Goal: Task Accomplishment & Management: Complete application form

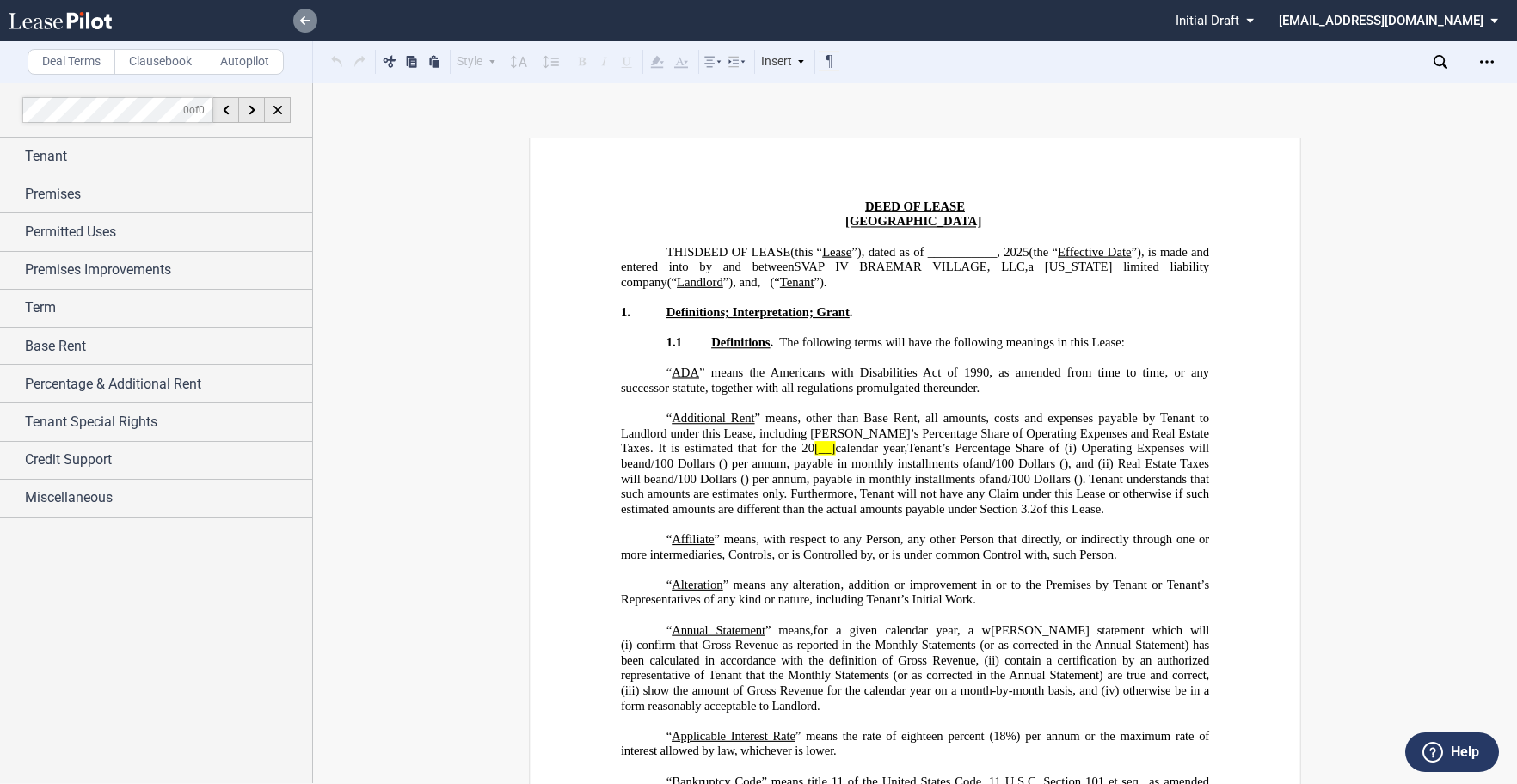
click at [300, 22] on icon at bounding box center [305, 21] width 10 height 9
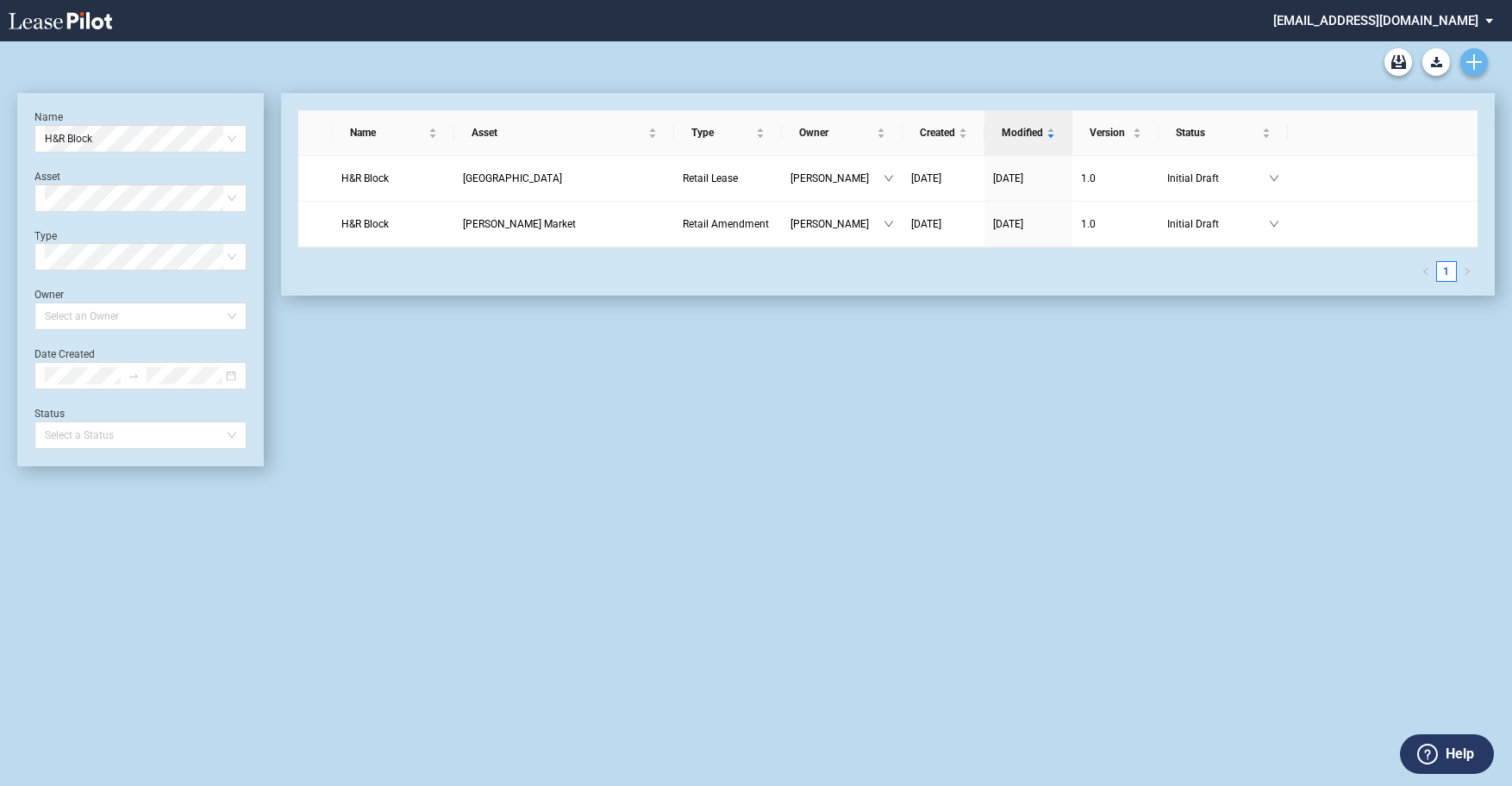
click at [1471, 62] on use "Create new document" at bounding box center [1474, 62] width 16 height 16
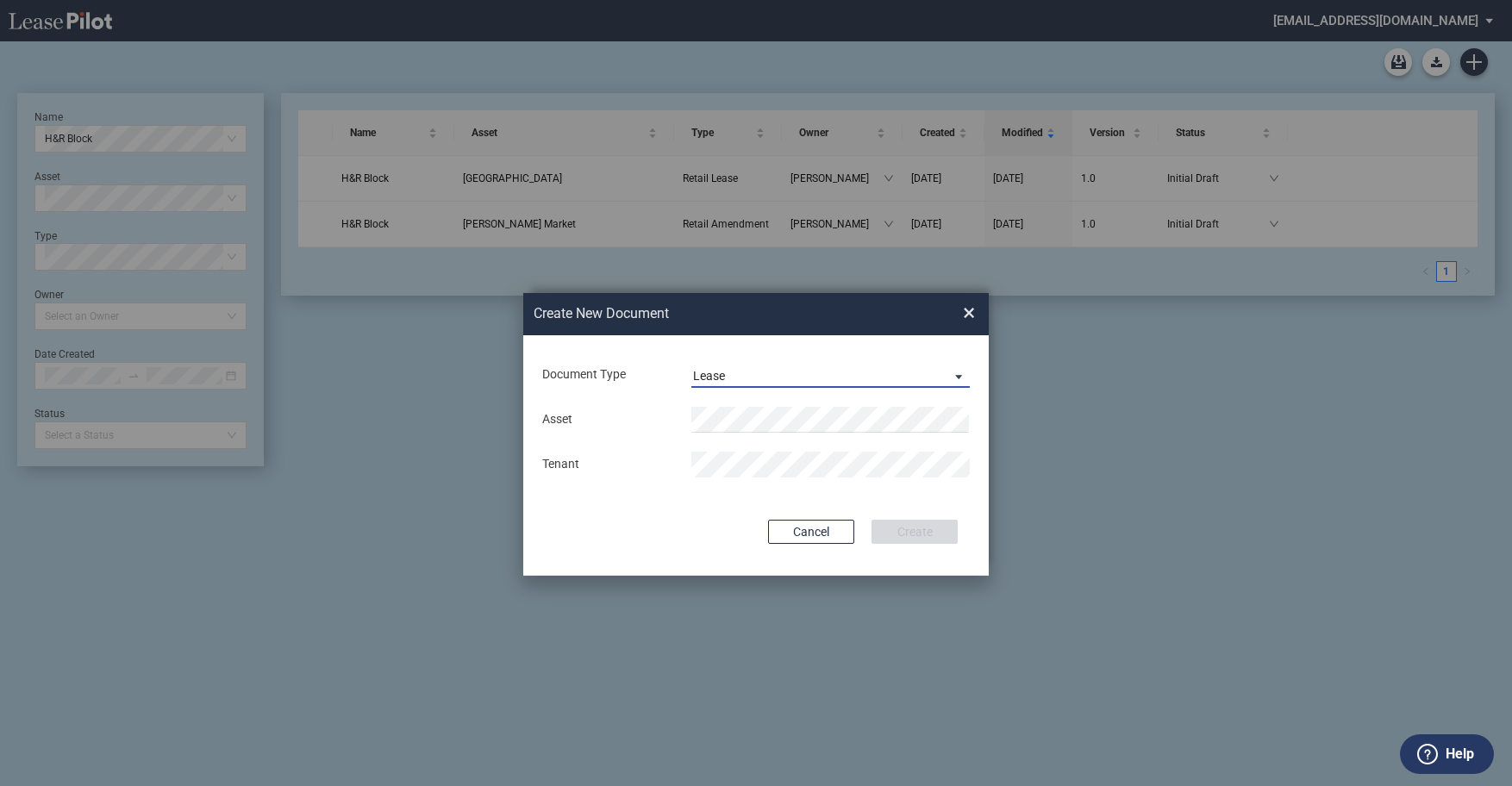
click at [962, 366] on md-select-value "Lease" at bounding box center [831, 375] width 279 height 26
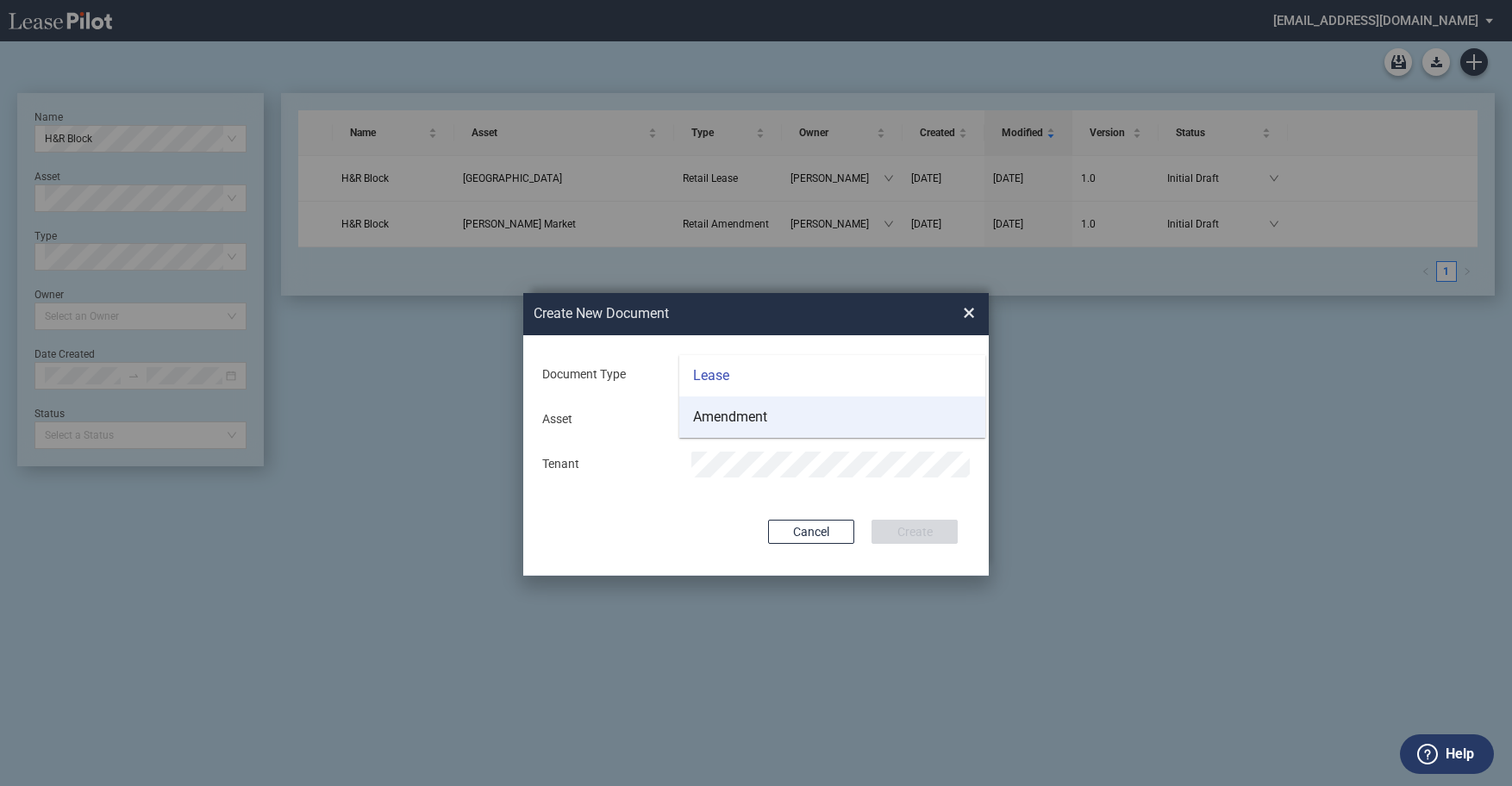
click at [770, 417] on md-option "Amendment" at bounding box center [832, 416] width 306 height 41
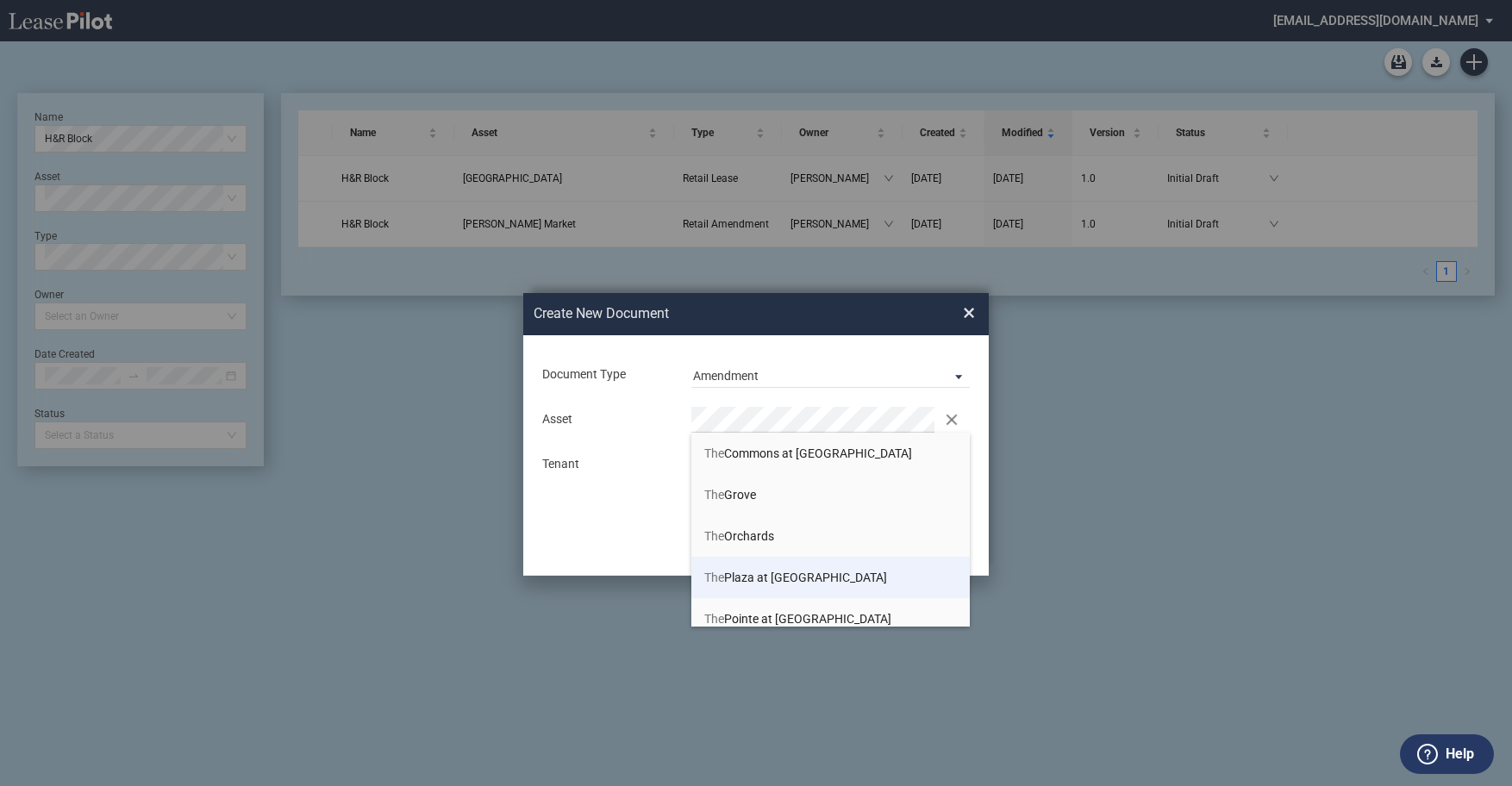
click at [742, 577] on span "The Plaza at Lake Park" at bounding box center [796, 577] width 183 height 14
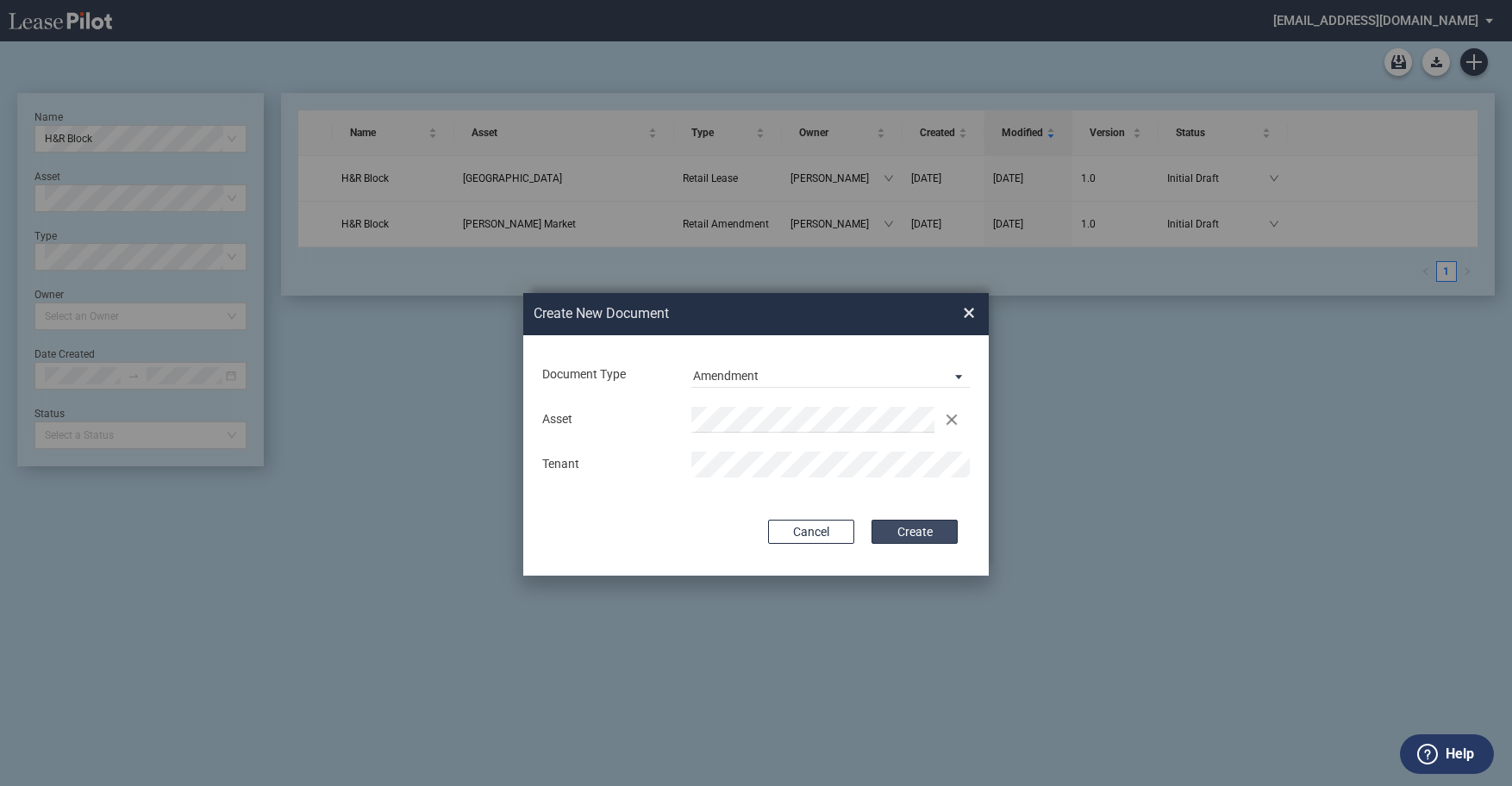
click at [913, 530] on button "Create" at bounding box center [914, 532] width 86 height 25
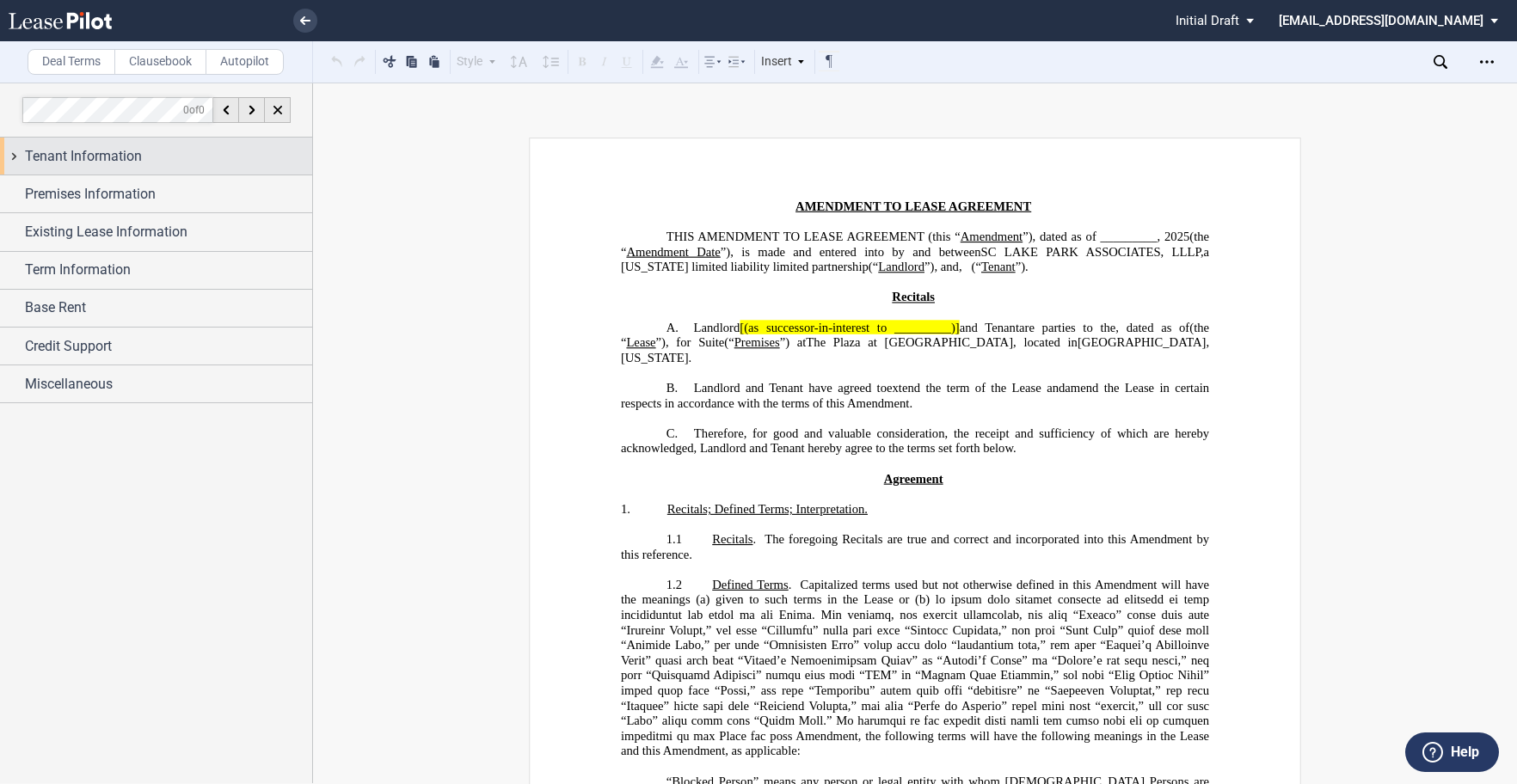
click at [101, 156] on span "Tenant Information" at bounding box center [84, 156] width 117 height 21
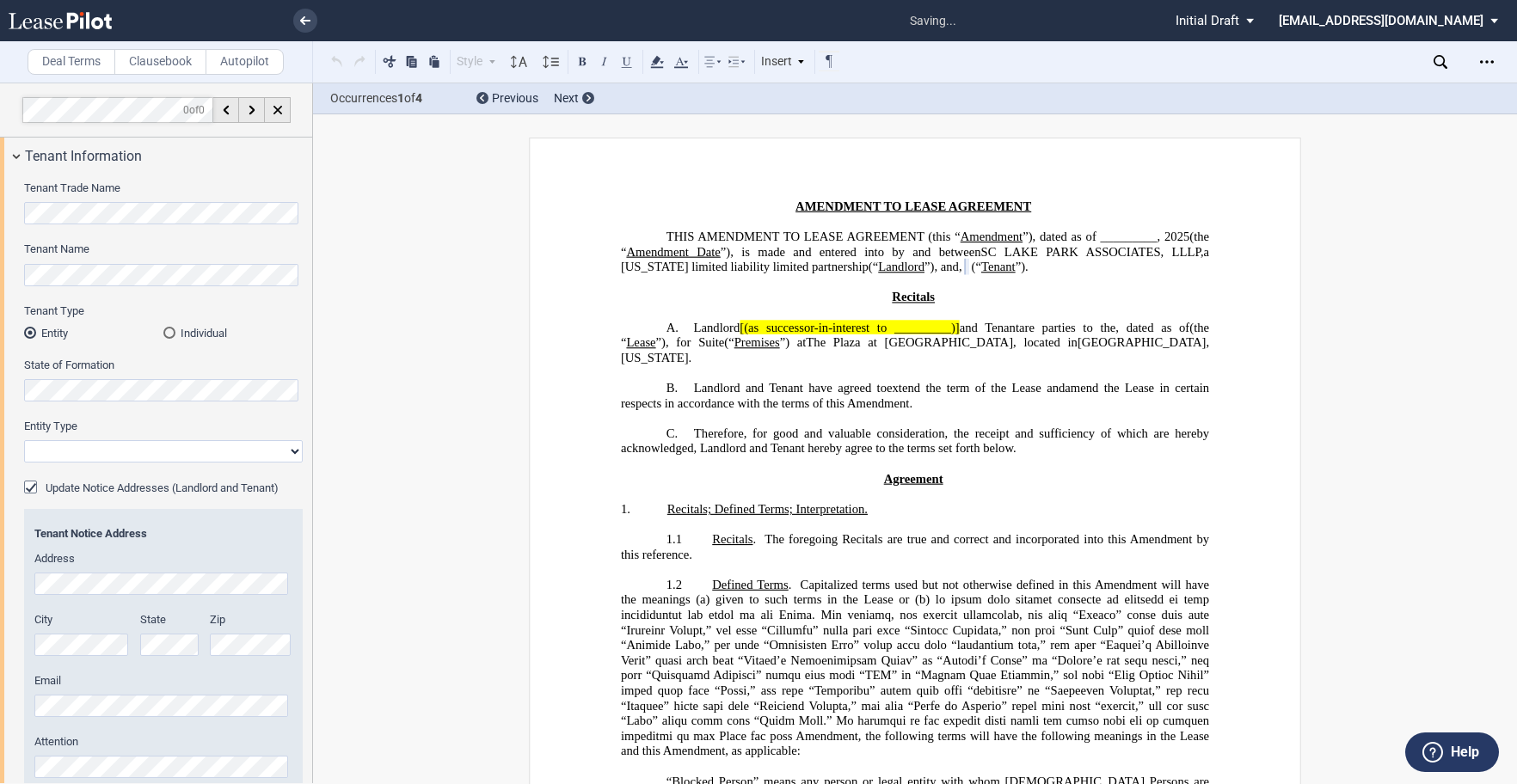
click at [289, 449] on select "Corporation Limited Liability Company General Partnership Limited Partnership O…" at bounding box center [164, 452] width 279 height 23
select select "limited liability company"
click at [24, 441] on select "Corporation Limited Liability Company General Partnership Limited Partnership O…" at bounding box center [164, 452] width 279 height 23
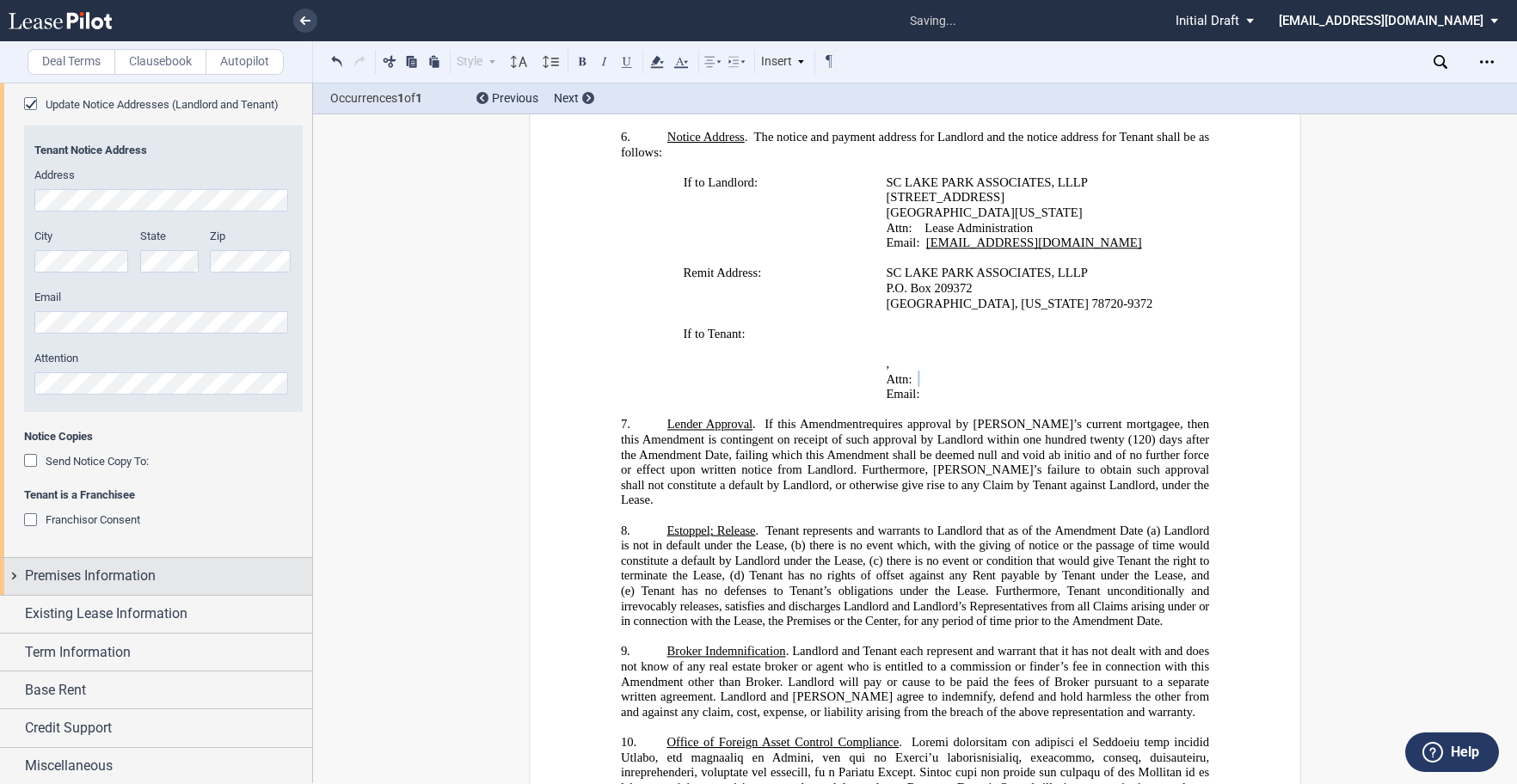
scroll to position [386, 0]
click at [13, 572] on div "Premises Information" at bounding box center [156, 573] width 312 height 37
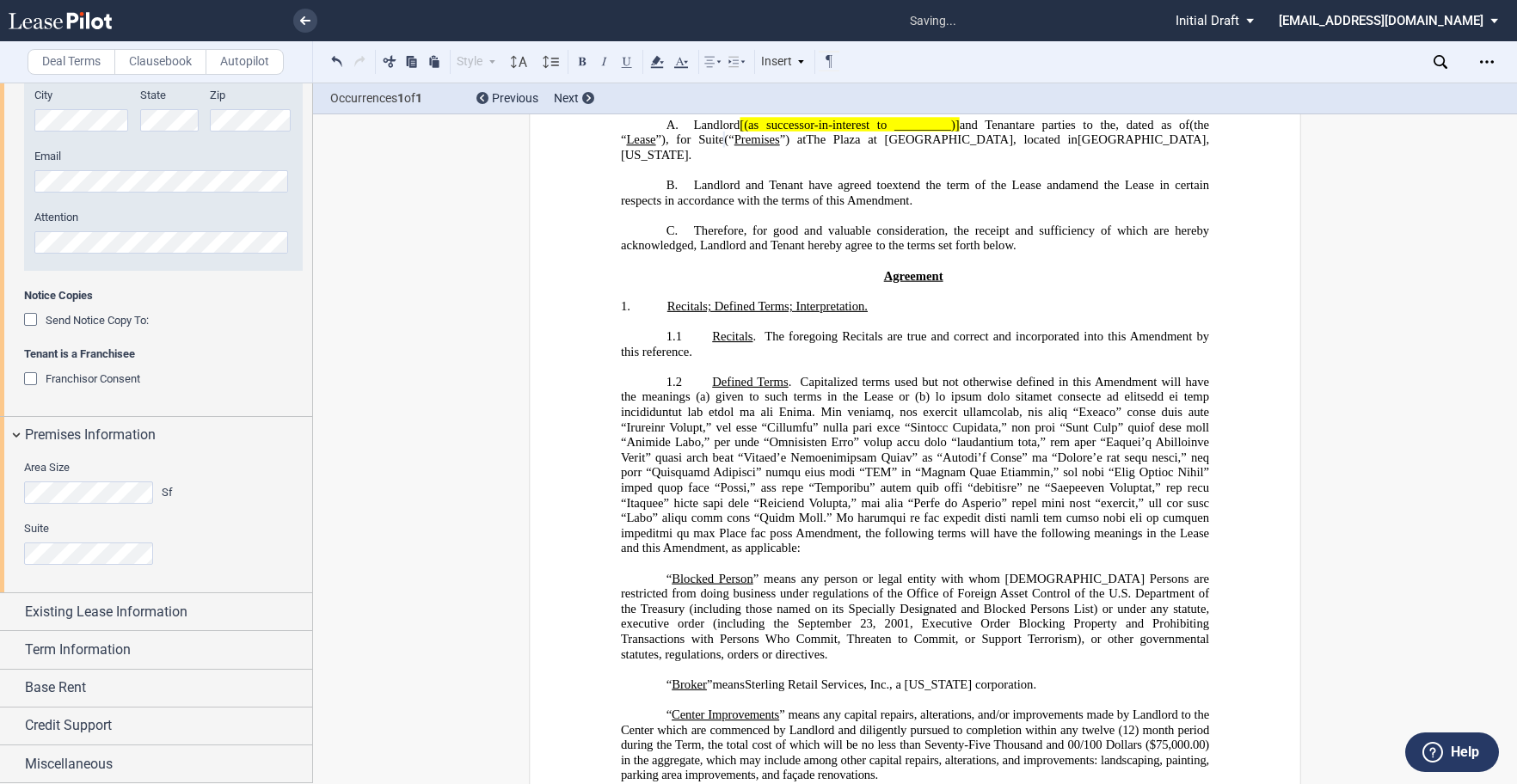
scroll to position [0, 0]
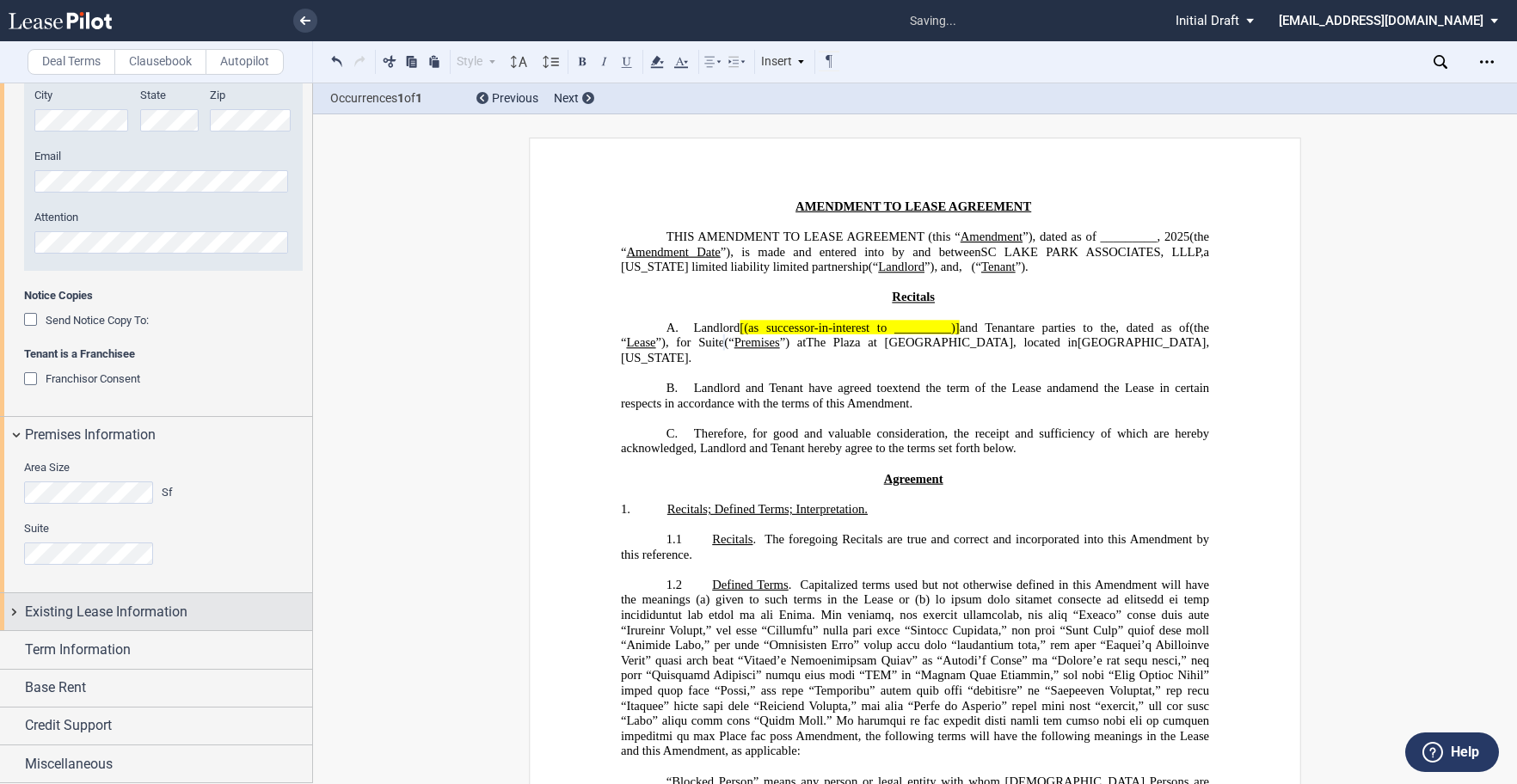
click at [11, 604] on div "Existing Lease Information" at bounding box center [156, 612] width 312 height 37
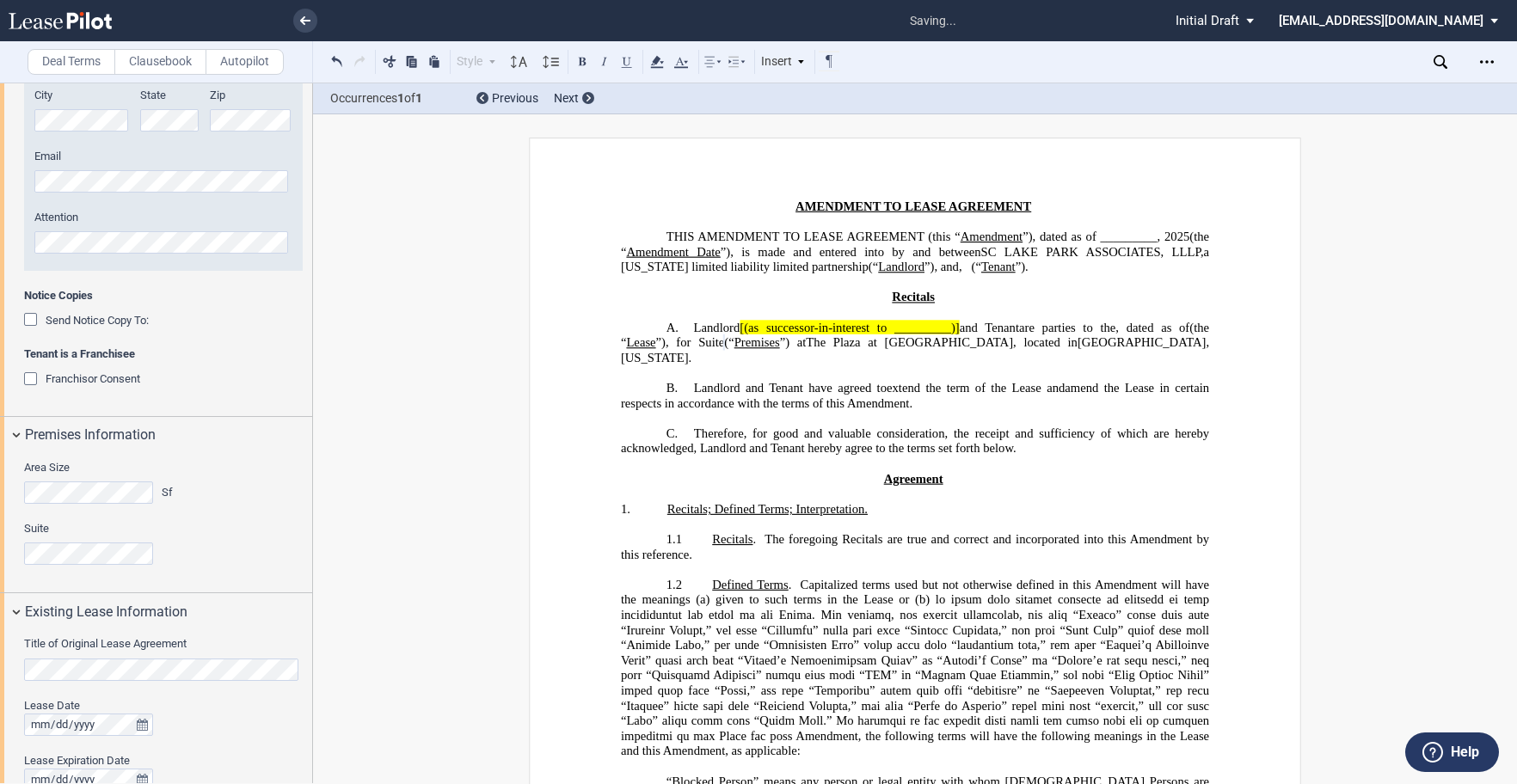
scroll to position [641, 0]
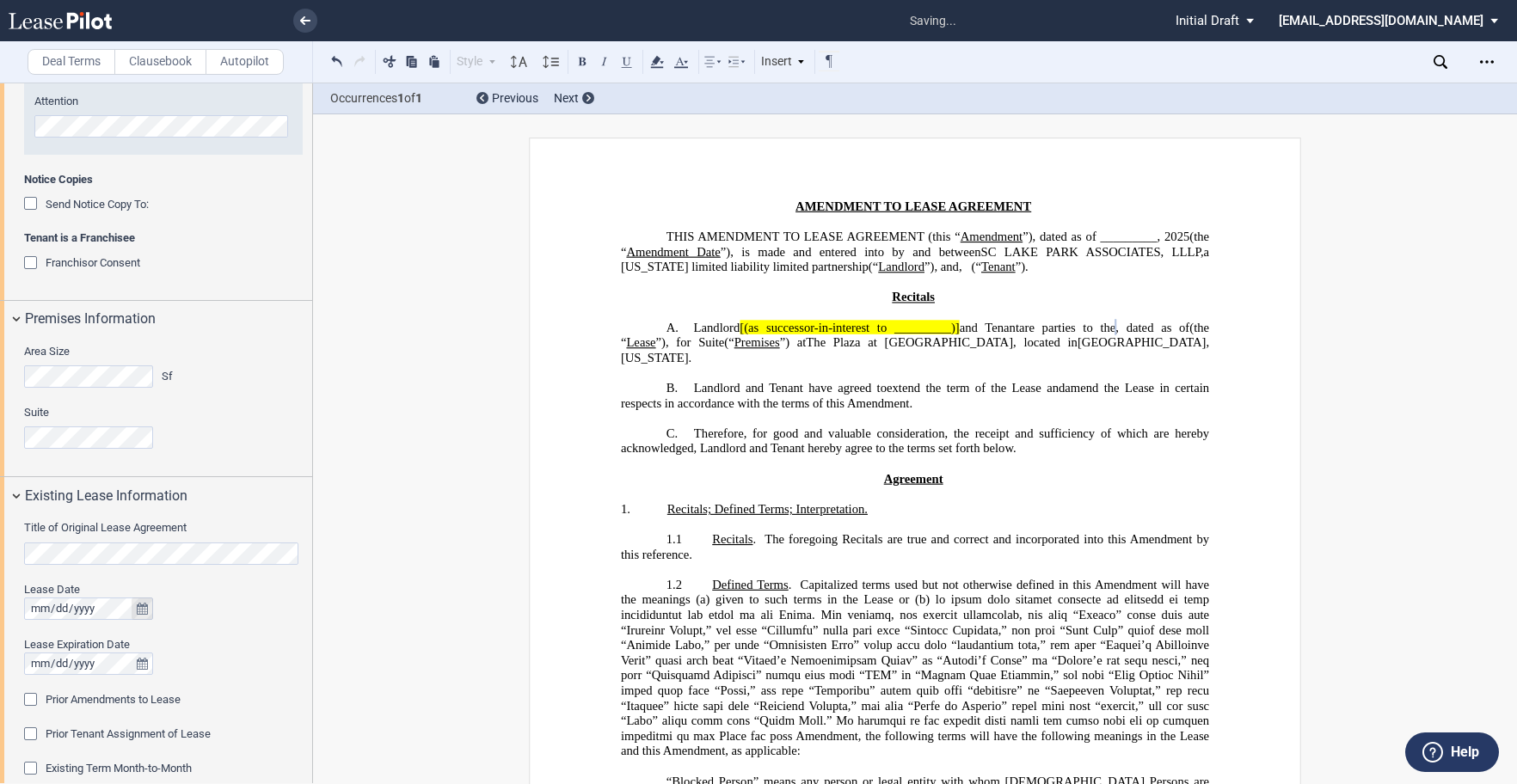
click at [141, 608] on icon "true" at bounding box center [142, 608] width 11 height 12
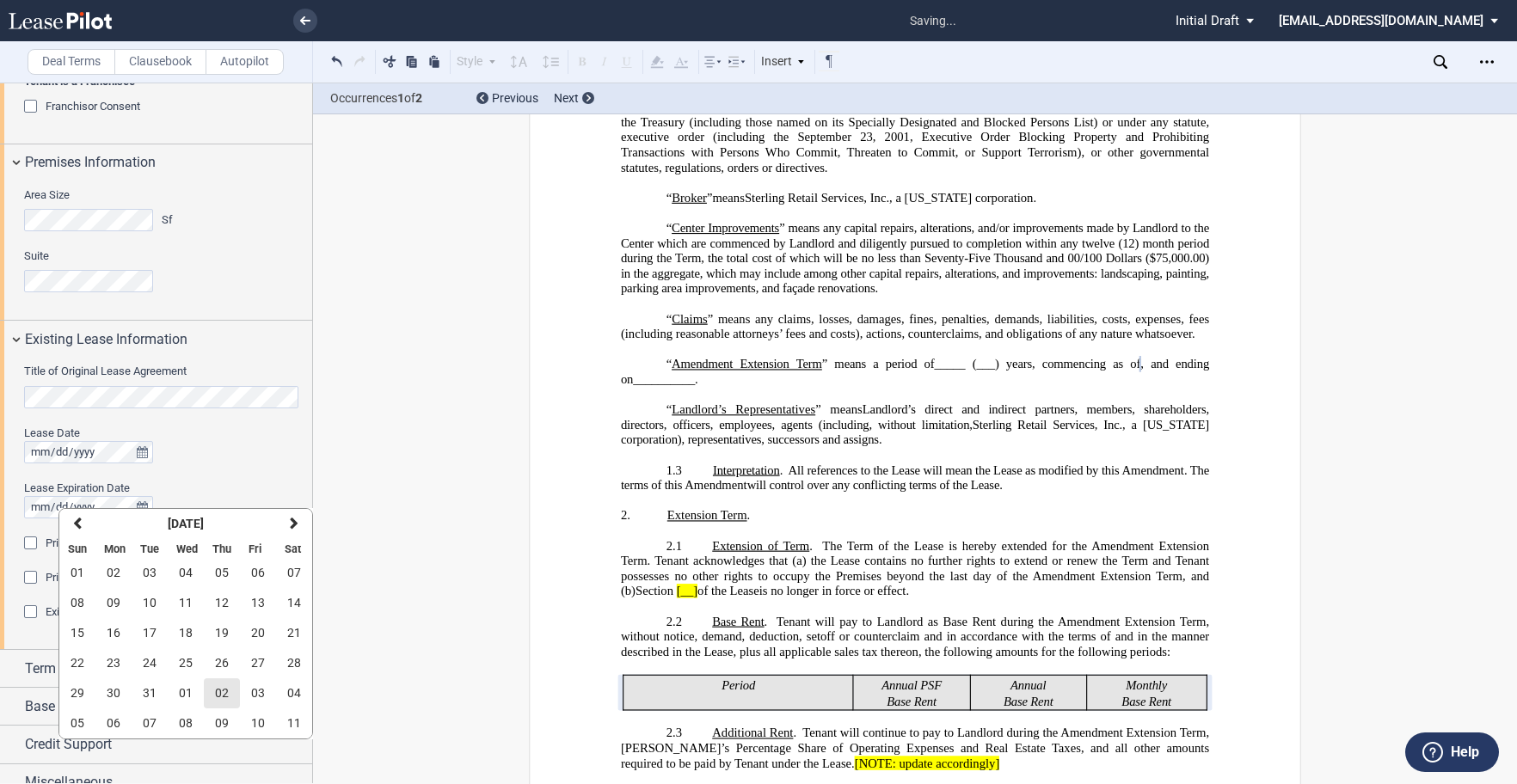
scroll to position [812, 0]
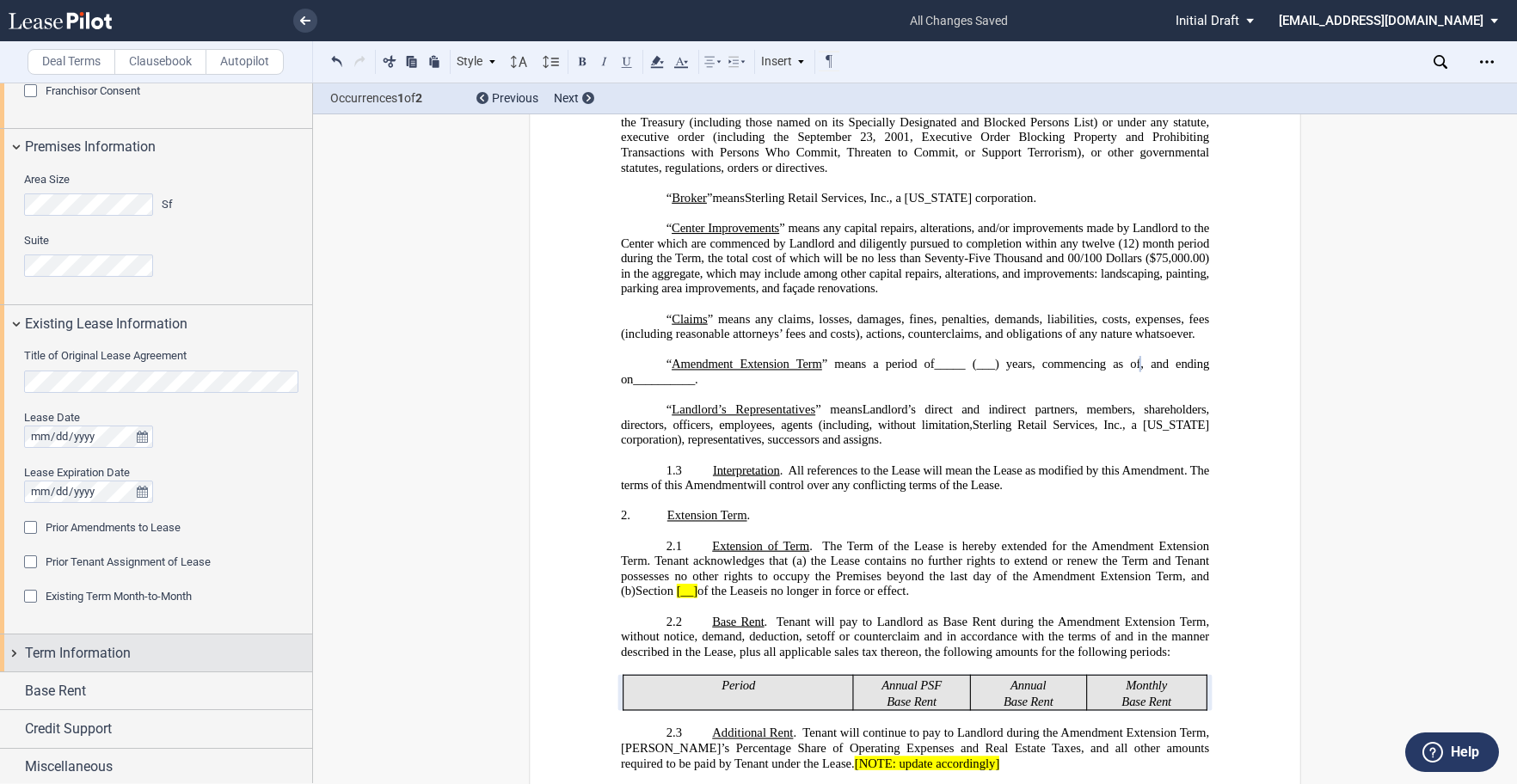
click at [28, 648] on span "Term Information" at bounding box center [78, 654] width 106 height 21
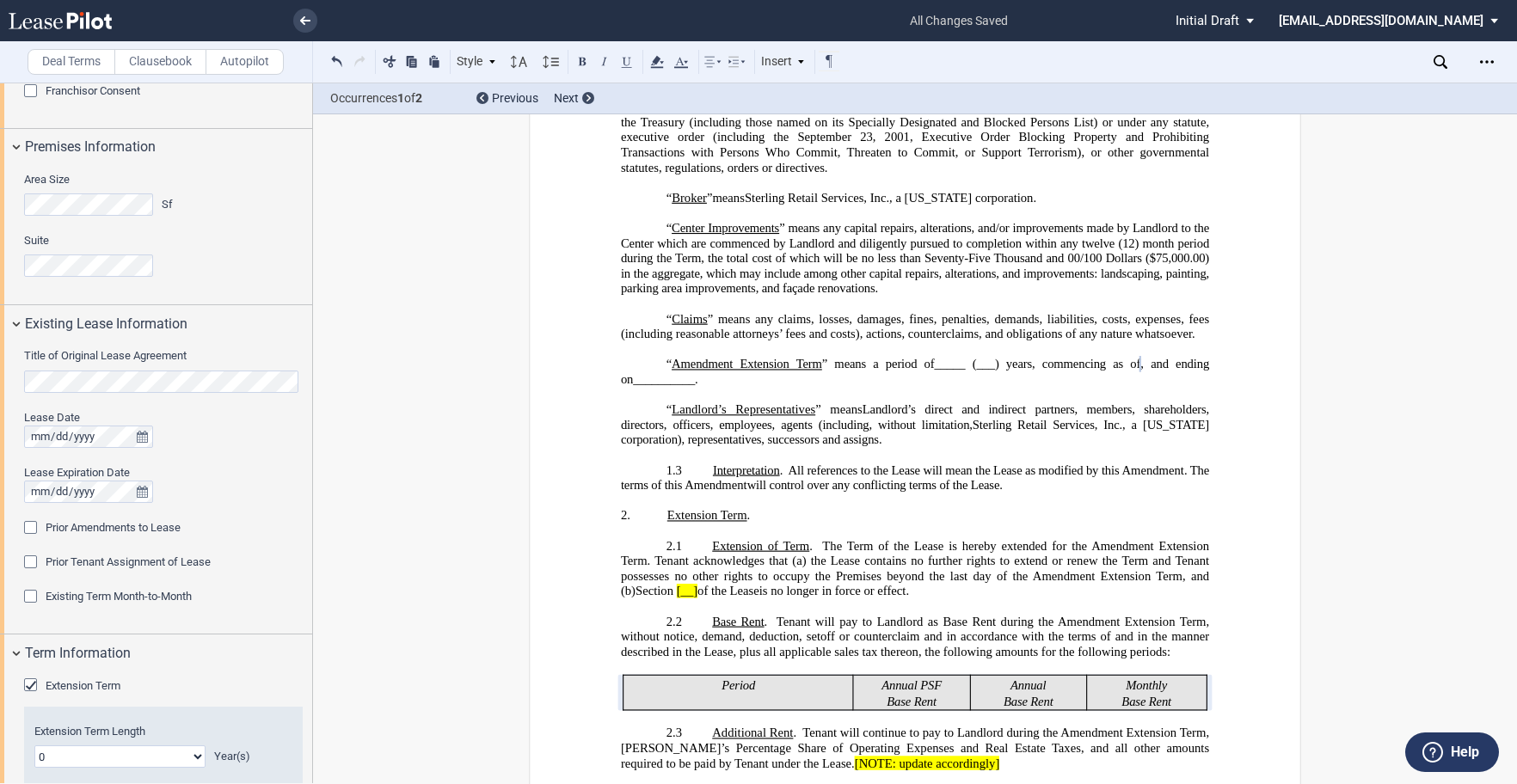
scroll to position [1030, 0]
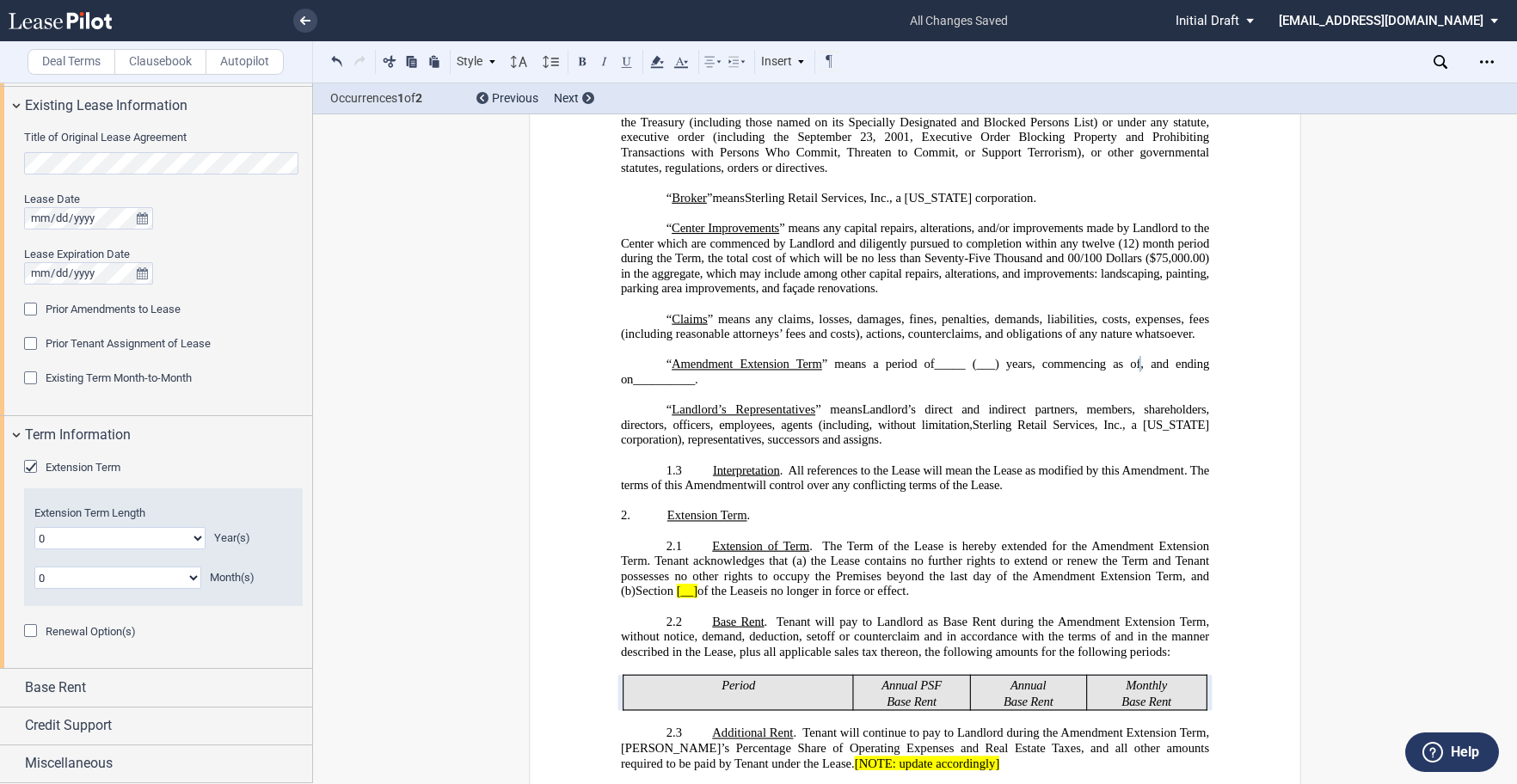
drag, startPoint x: 193, startPoint y: 540, endPoint x: 175, endPoint y: 541, distance: 18.0
click at [193, 540] on select "0 1 2 3 4 5 6 7 8 9 10 11 12 13 14 15 16 17 18 19 20" at bounding box center [120, 538] width 171 height 23
select select "number:10"
click at [34, 527] on select "0 1 2 3 4 5 6 7 8 9 10 11 12 13 14 15 16 17 18 19 20" at bounding box center [120, 538] width 171 height 23
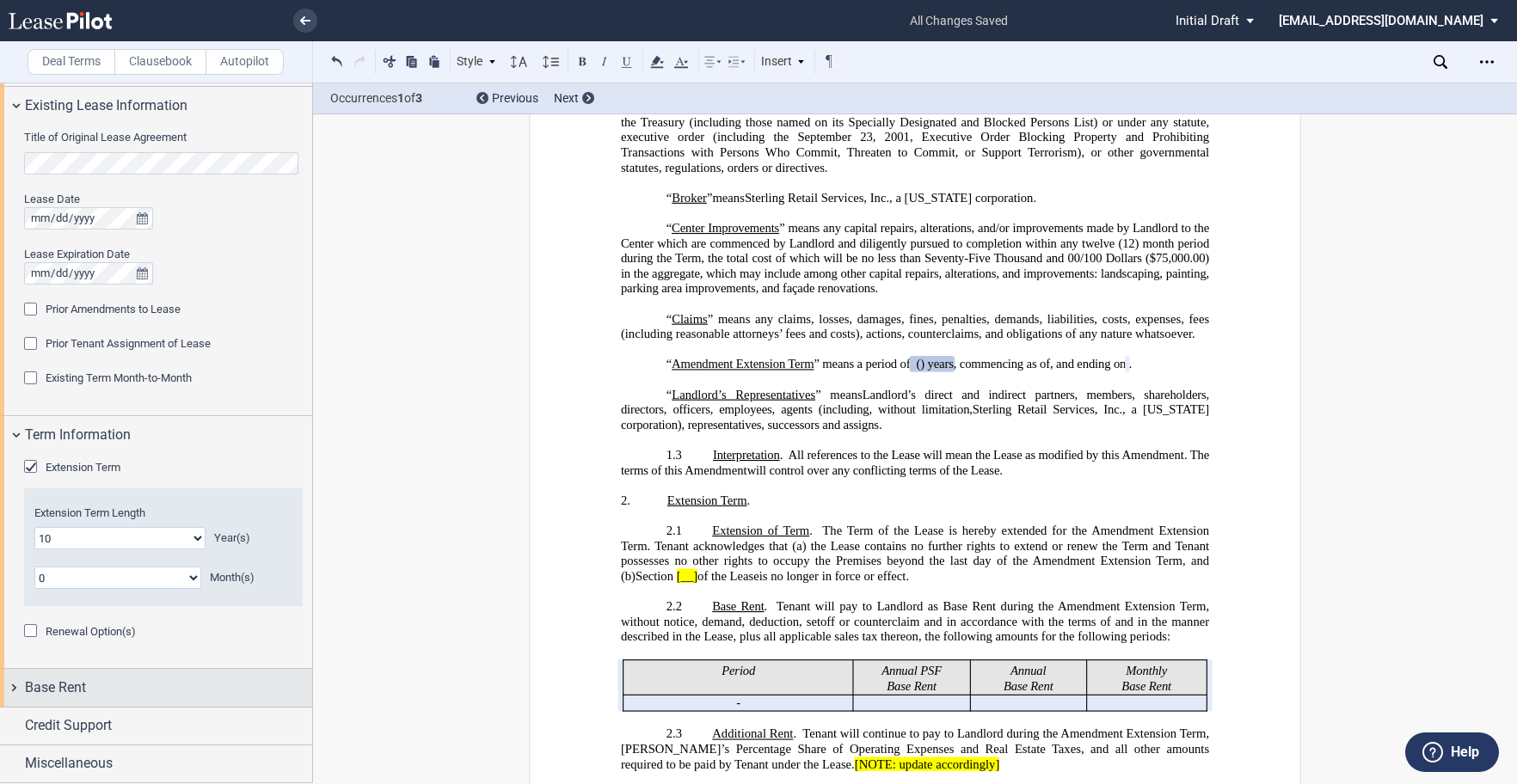
click at [24, 687] on div "Base Rent" at bounding box center [156, 687] width 312 height 37
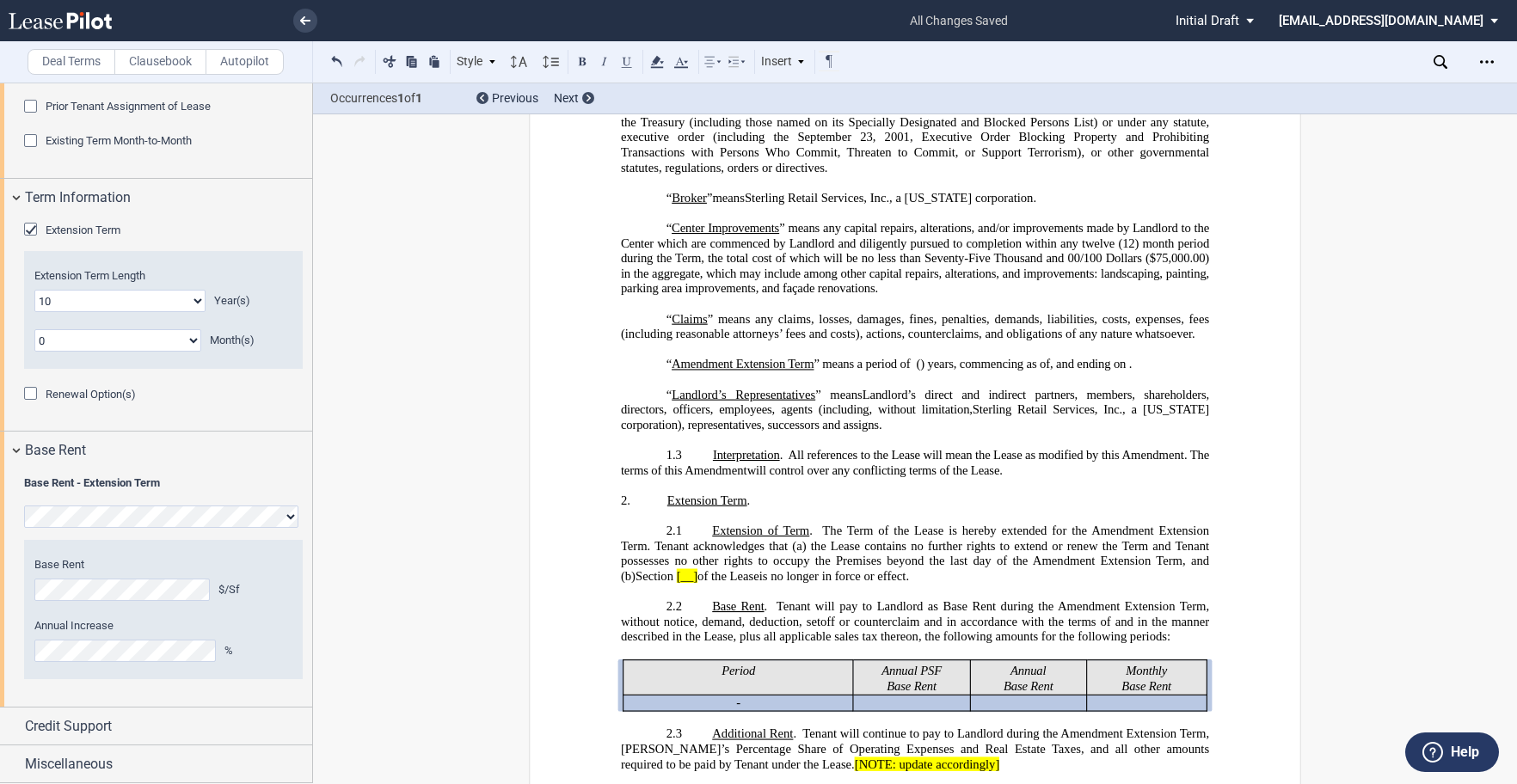
click at [89, 630] on span "Annual Increase" at bounding box center [73, 625] width 79 height 13
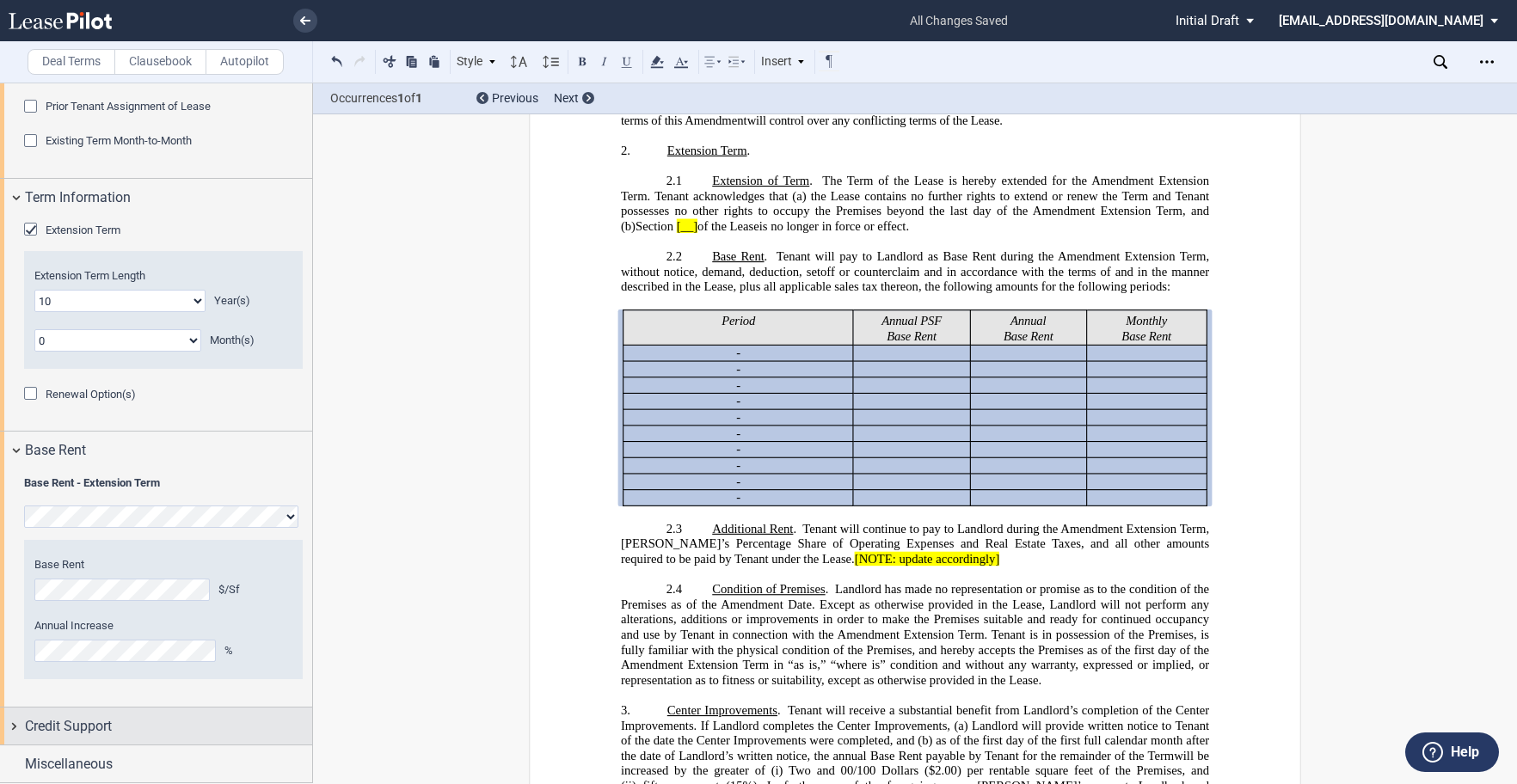
click at [18, 724] on div "Credit Support" at bounding box center [156, 725] width 312 height 37
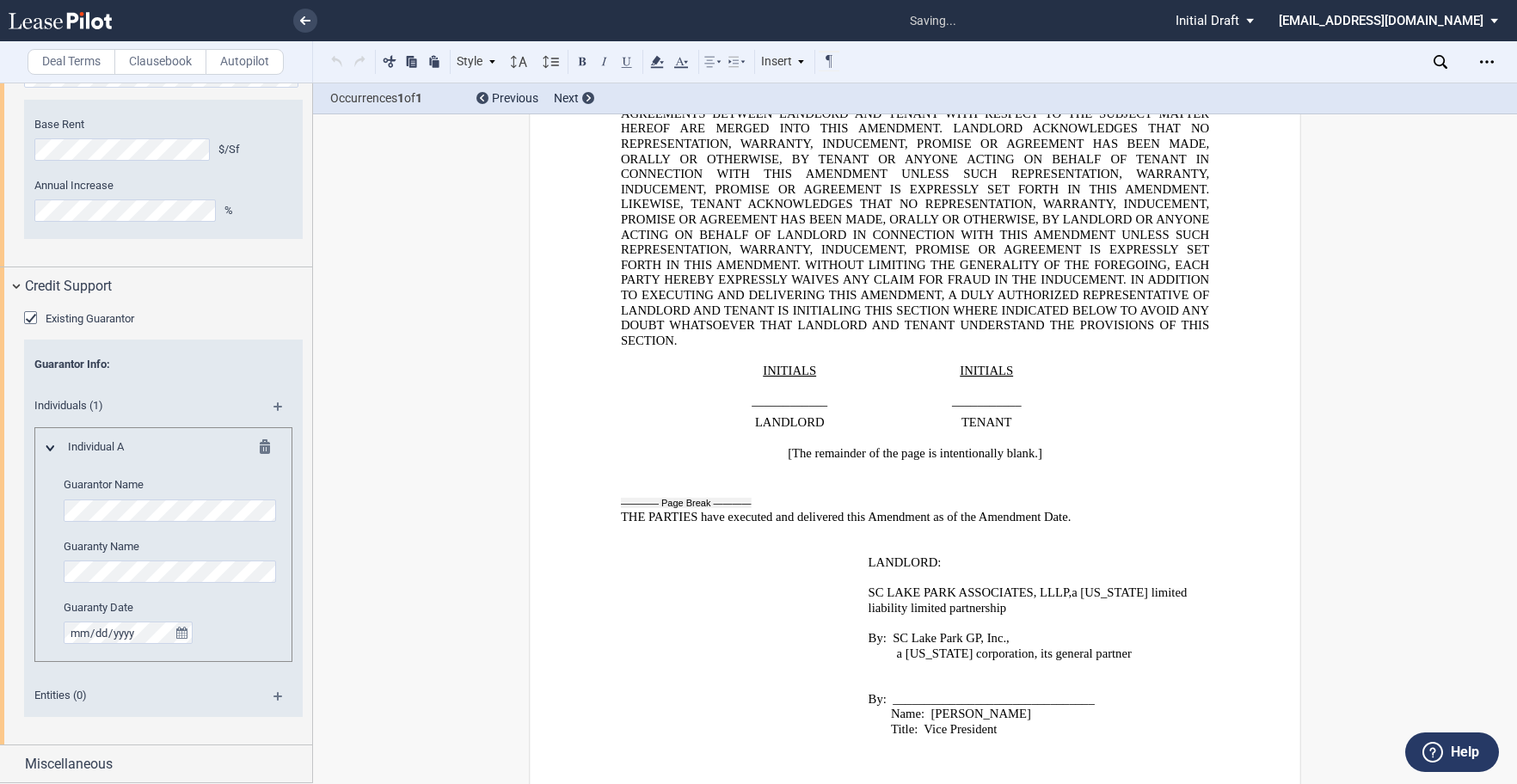
scroll to position [4010, 0]
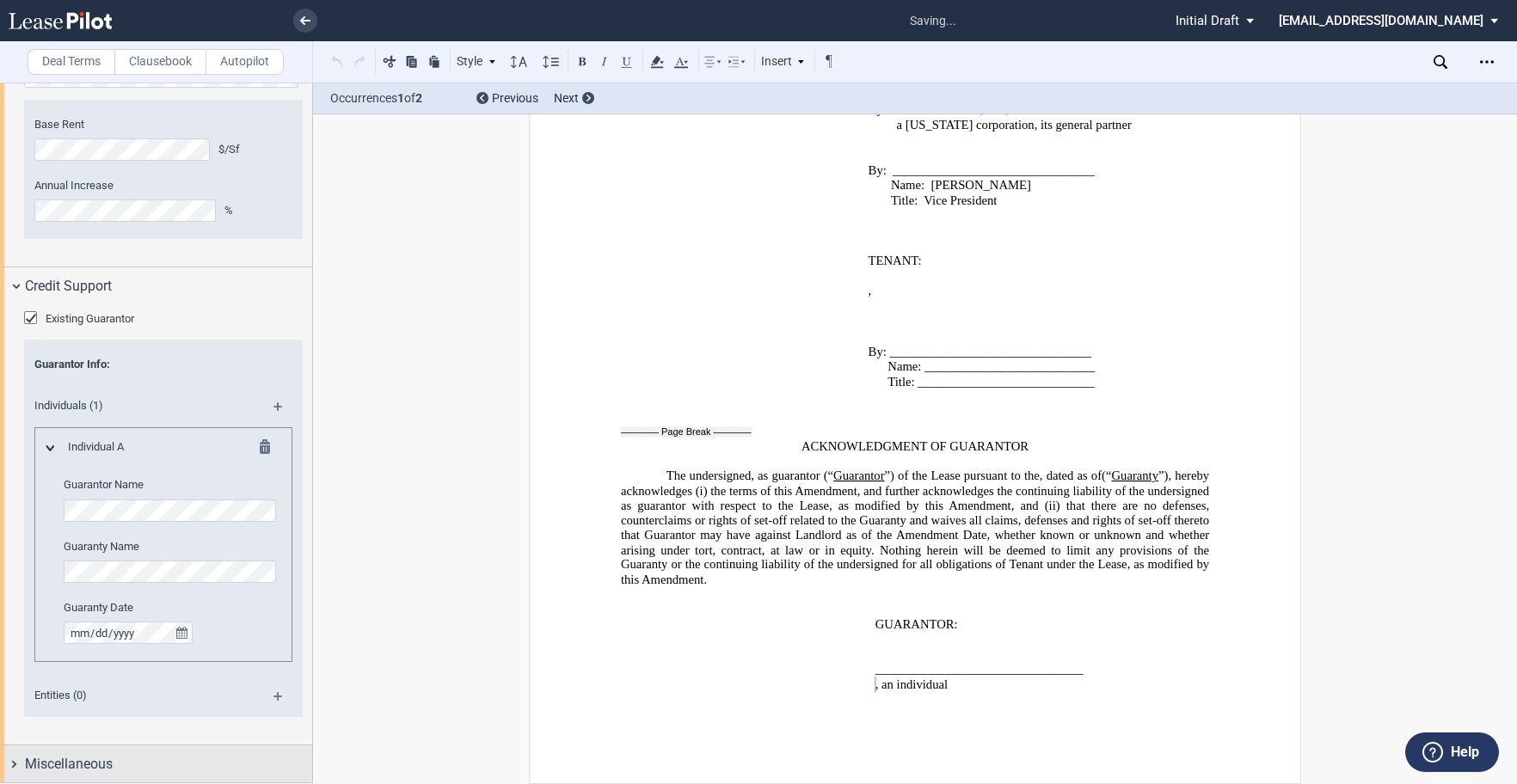
click at [28, 761] on span "Miscellaneous" at bounding box center [69, 765] width 87 height 21
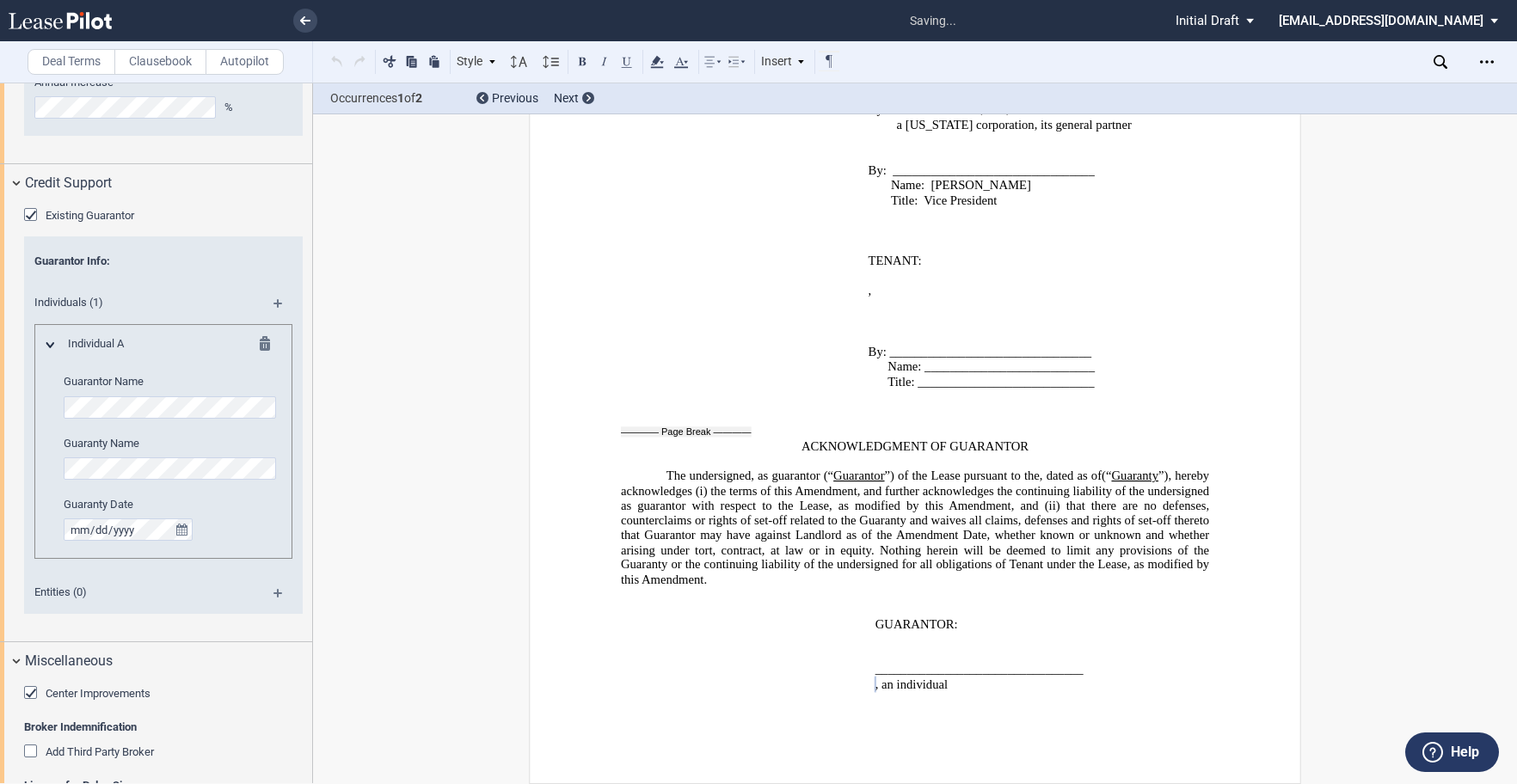
scroll to position [2138, 0]
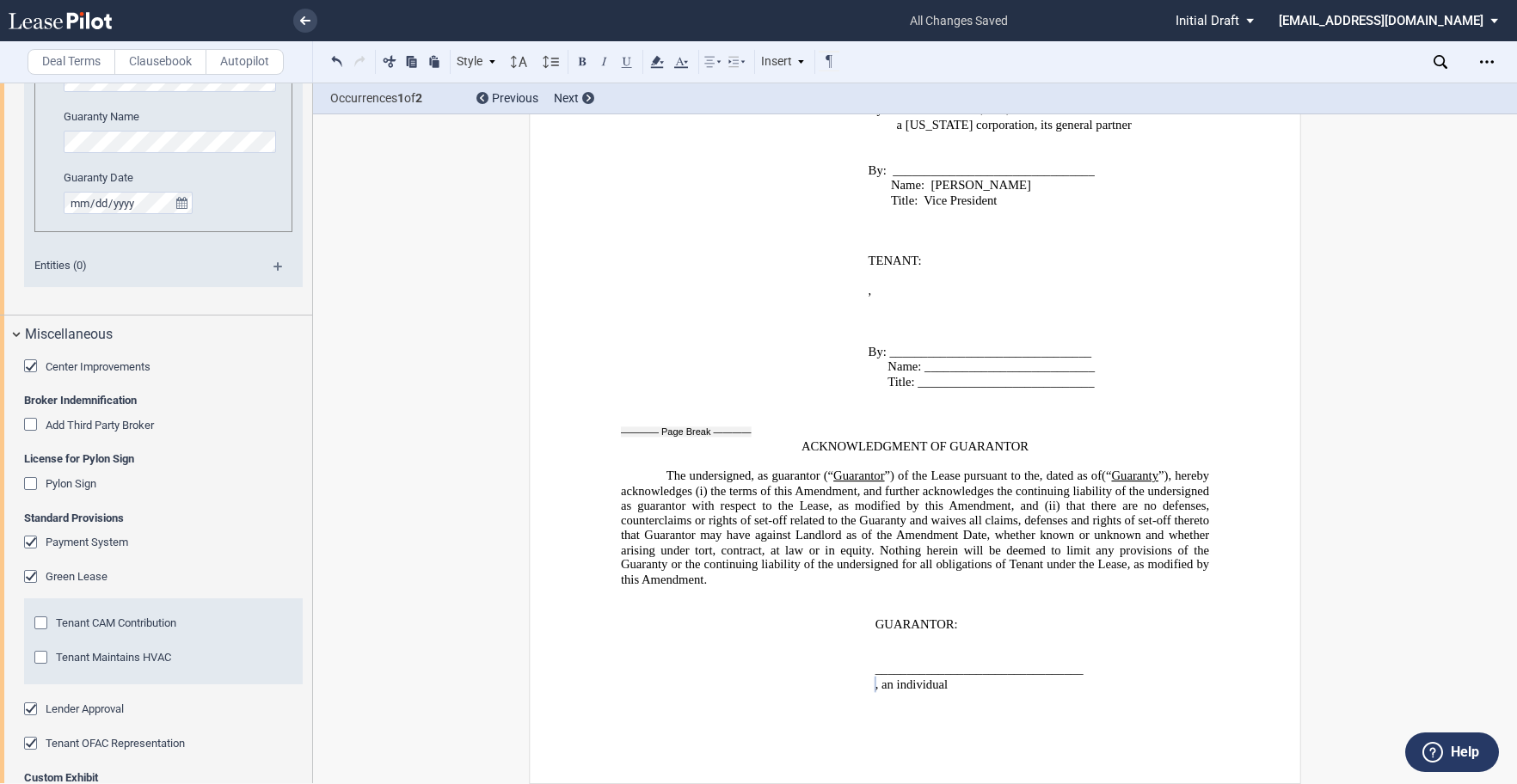
click at [41, 618] on div "Tenant CAM Contribution" at bounding box center [43, 625] width 17 height 17
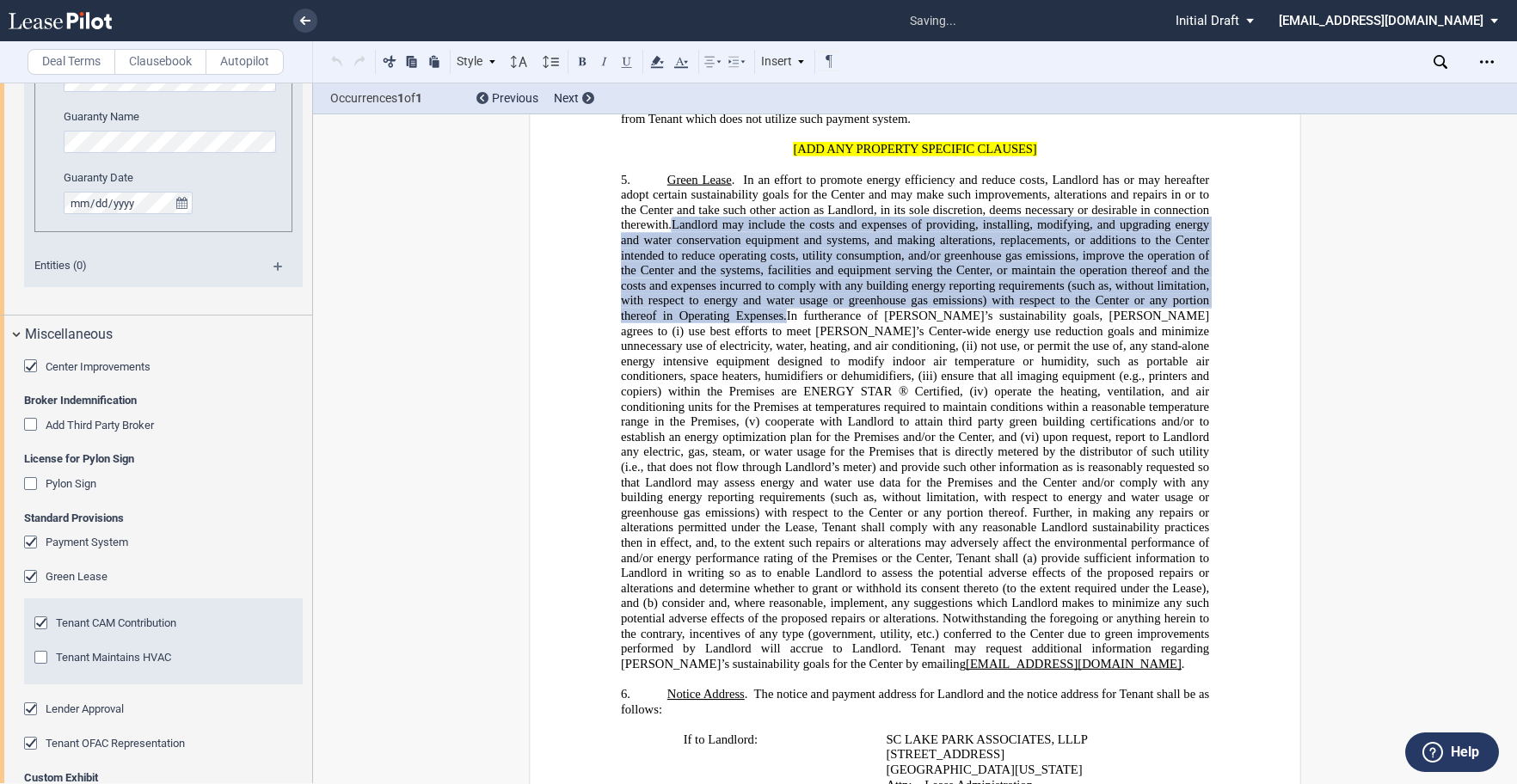
scroll to position [1821, 0]
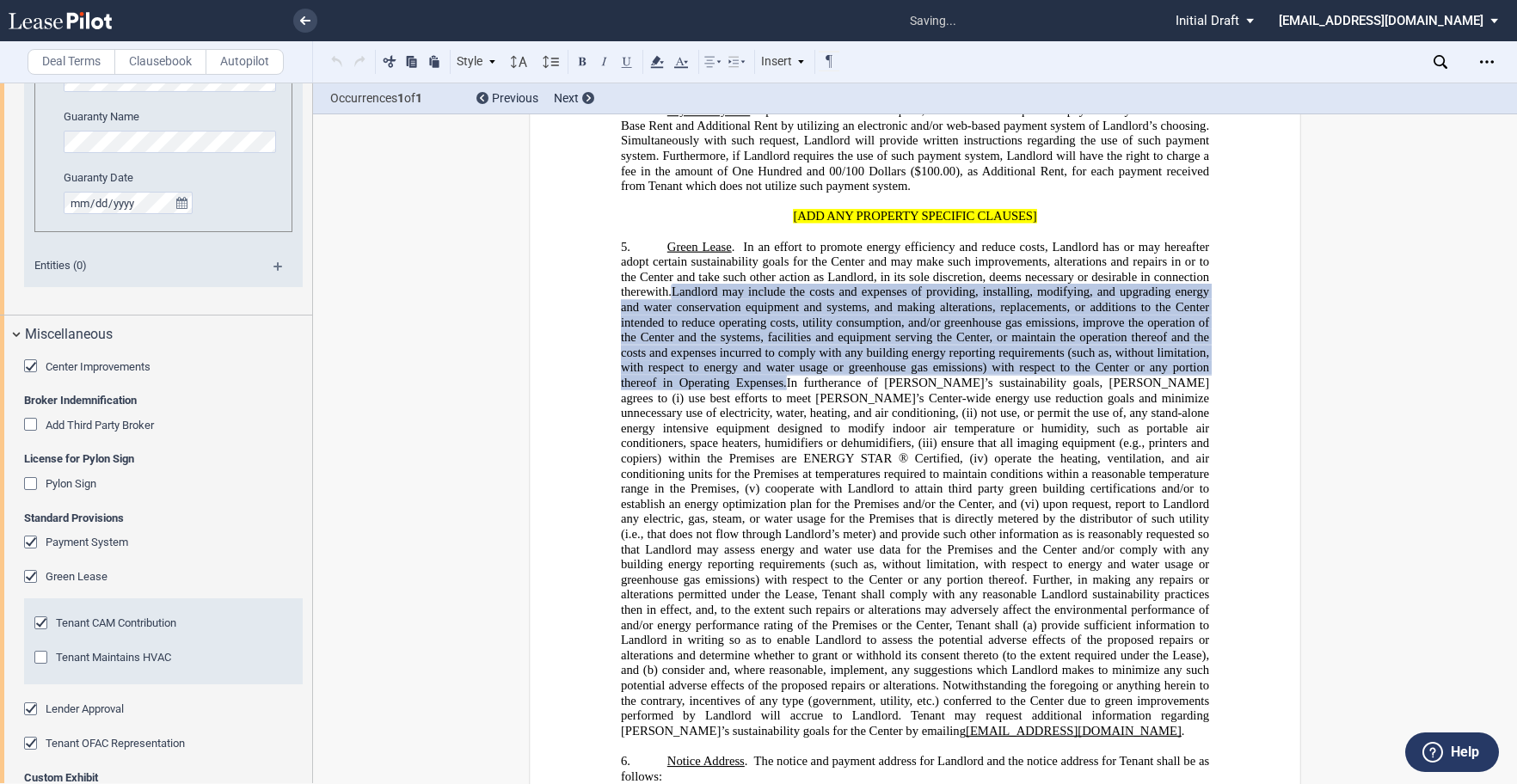
click at [36, 656] on div "Tenant Maintains HVAC" at bounding box center [43, 660] width 17 height 17
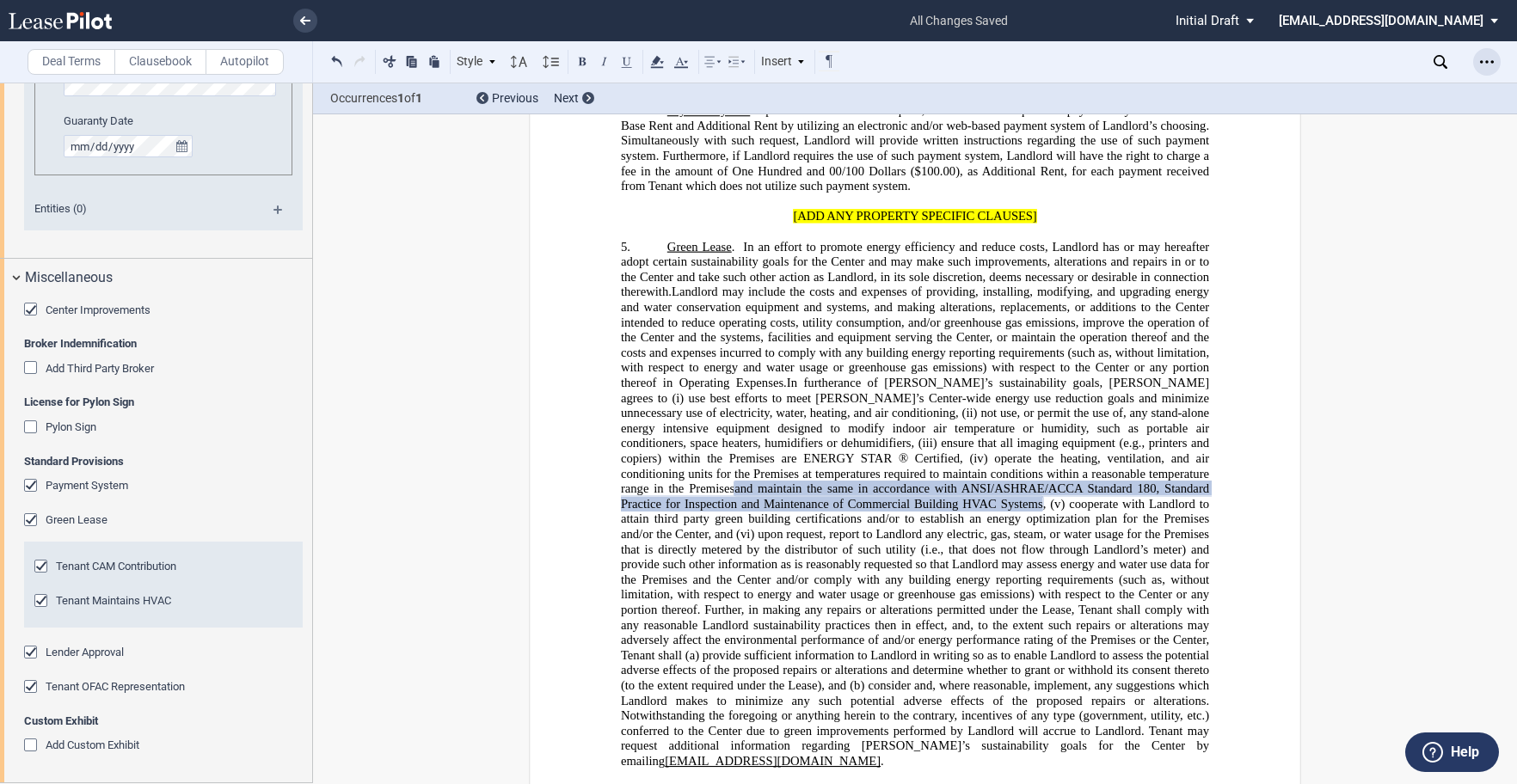
click at [1483, 63] on icon "Open Lease options menu" at bounding box center [1487, 62] width 14 height 14
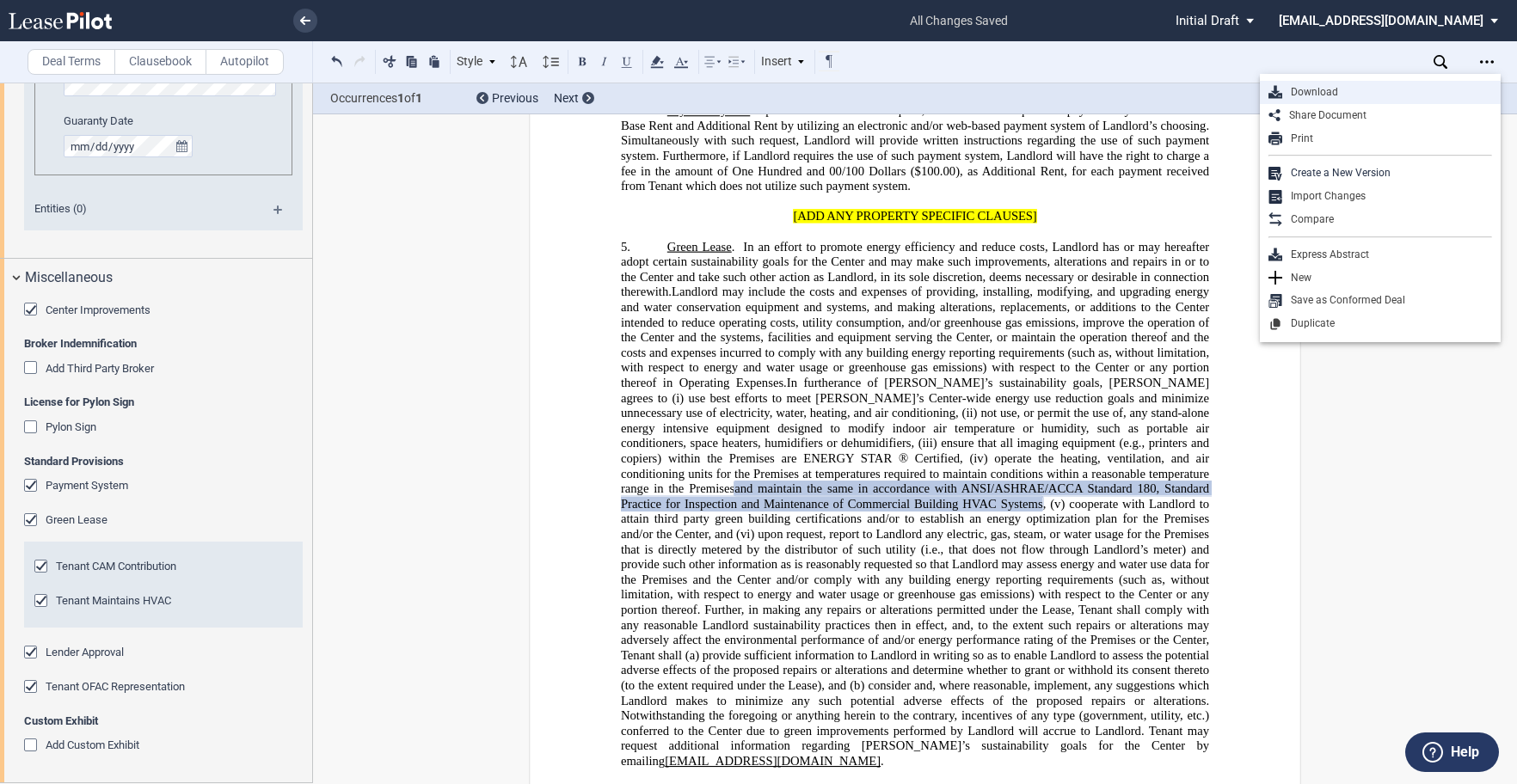
click at [1318, 91] on div "Download" at bounding box center [1388, 92] width 210 height 15
